Goal: Check status

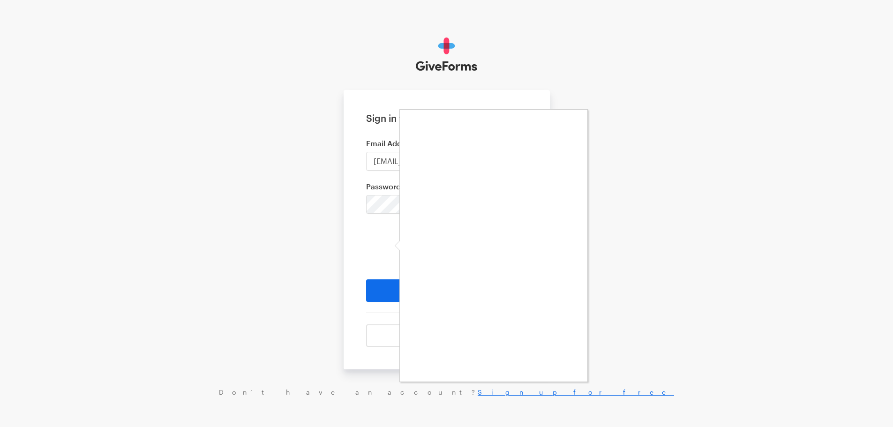
click at [336, 235] on div at bounding box center [446, 213] width 893 height 427
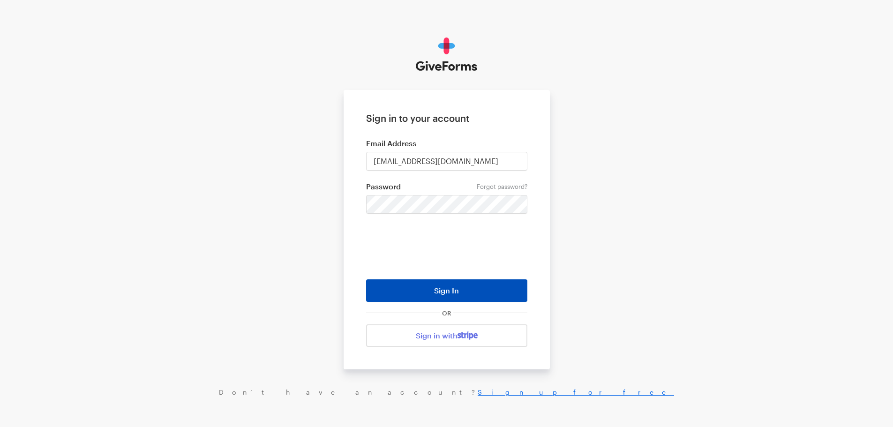
click at [439, 284] on button "Sign In" at bounding box center [446, 290] width 161 height 22
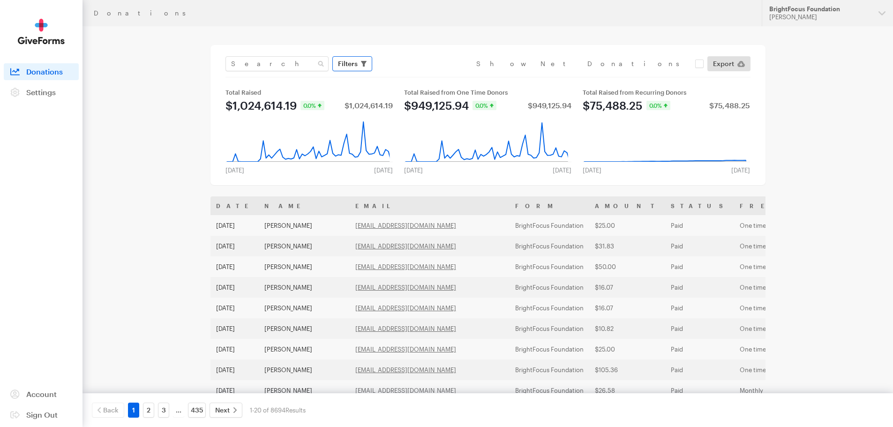
click at [342, 62] on span "Filters" at bounding box center [348, 63] width 20 height 11
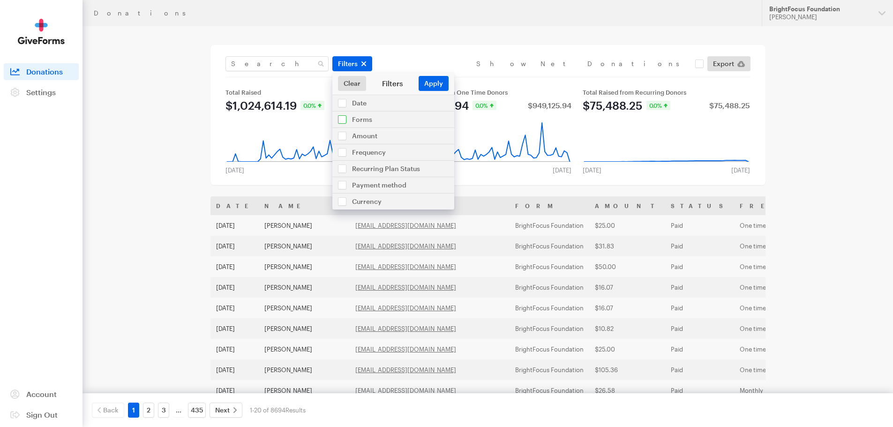
click at [358, 119] on input "checkbox" at bounding box center [393, 120] width 122 height 16
checkbox input "true"
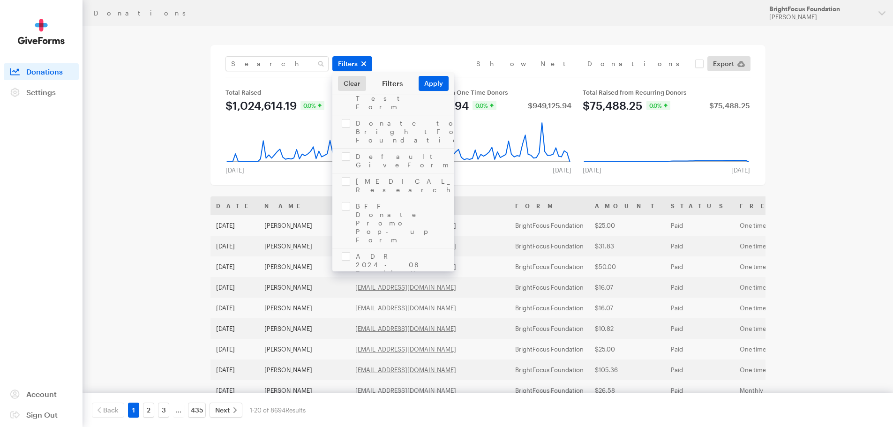
scroll to position [469, 0]
checkbox input "true"
click at [432, 82] on button "Apply" at bounding box center [433, 83] width 30 height 15
